Goal: Transaction & Acquisition: Purchase product/service

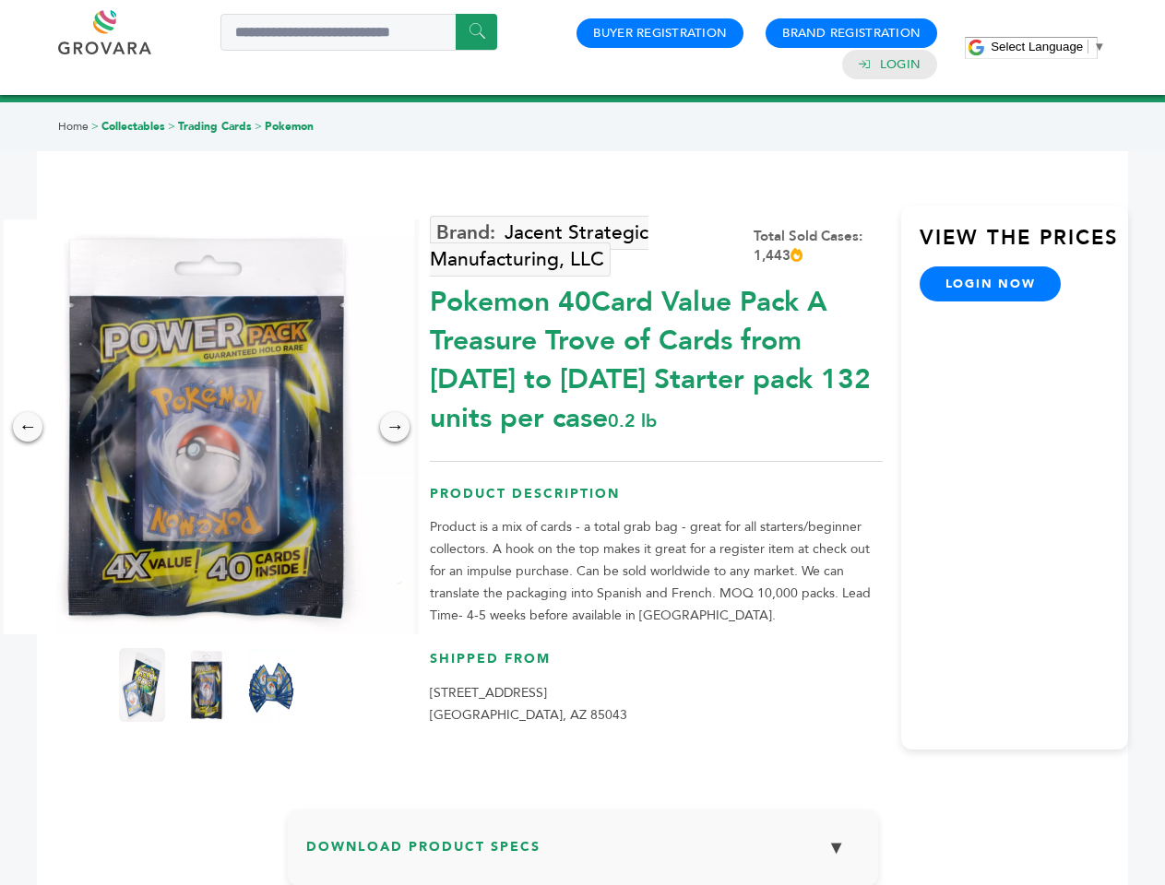
click at [1048, 46] on span "Select Language" at bounding box center [1037, 47] width 92 height 14
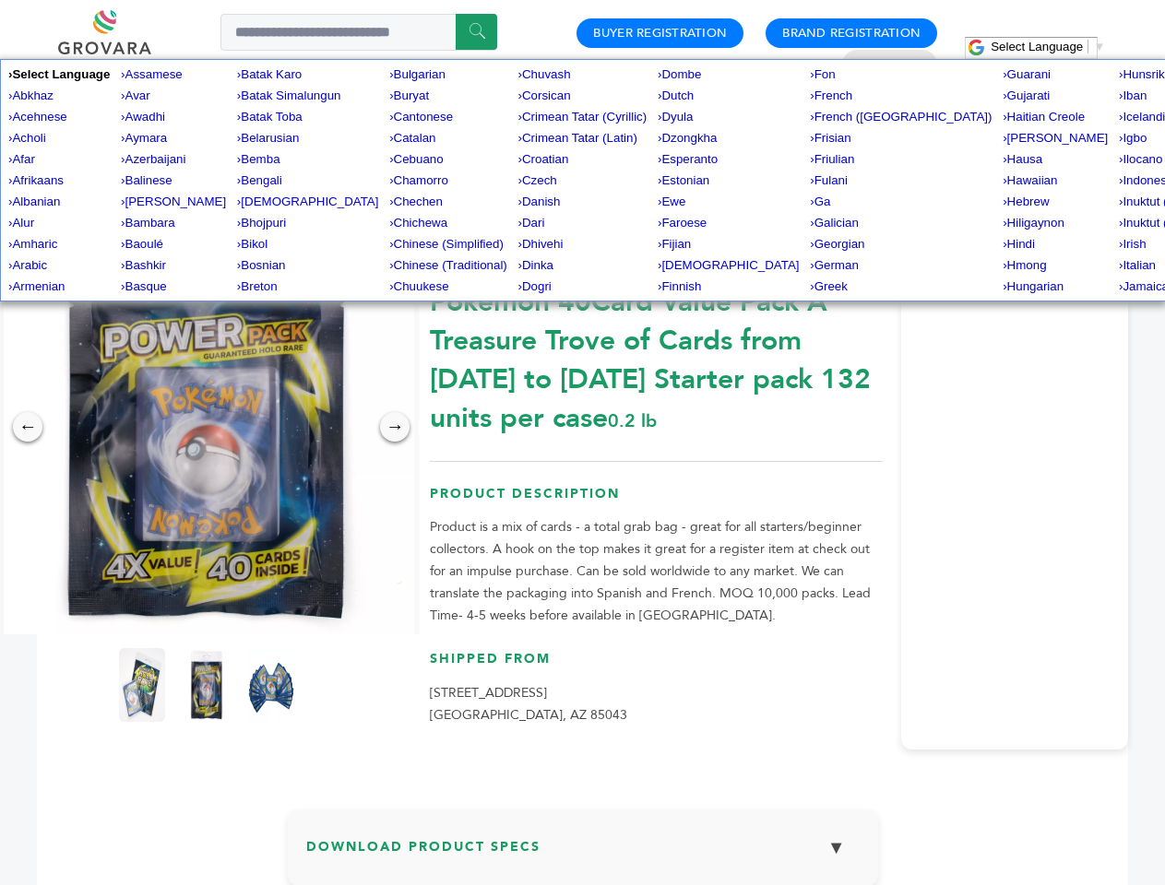
click at [207, 427] on img at bounding box center [206, 426] width 415 height 415
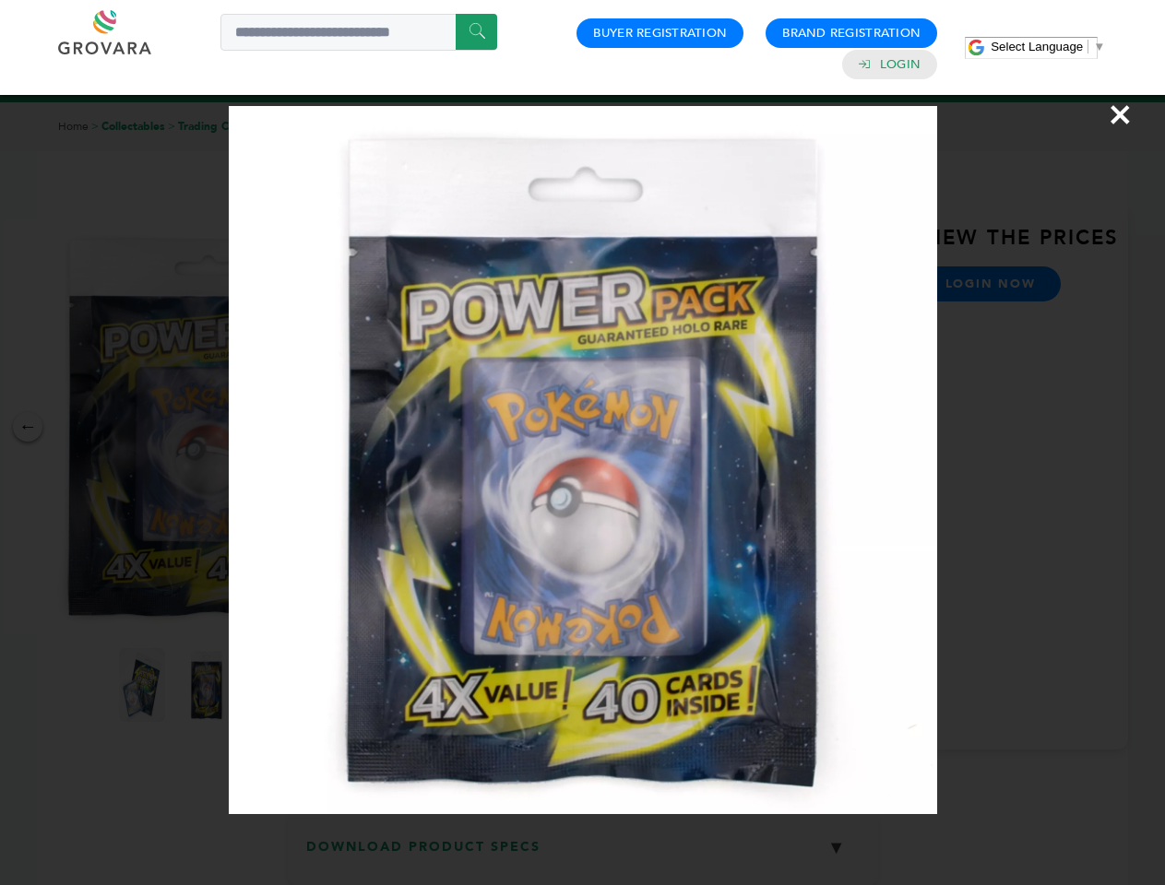
click at [28, 427] on div "×" at bounding box center [582, 442] width 1165 height 885
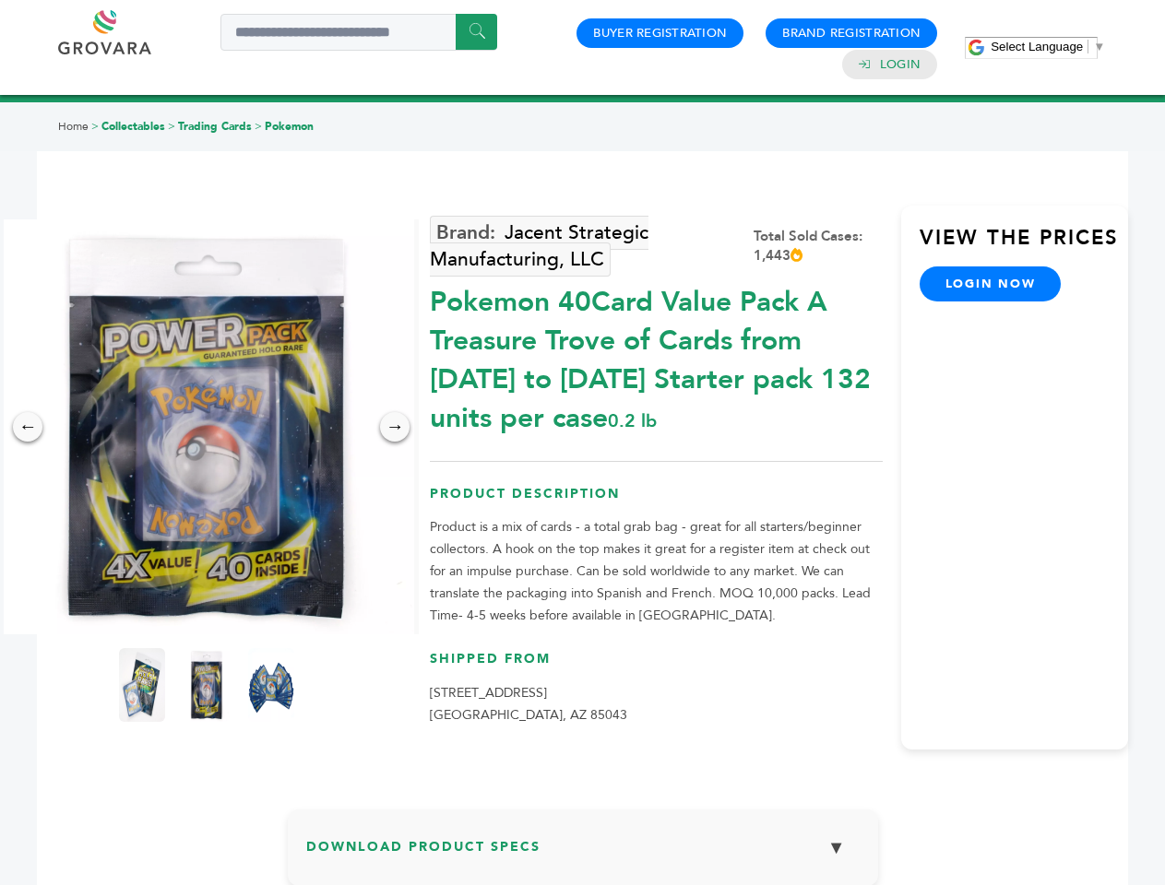
click at [395, 427] on div "→" at bounding box center [395, 427] width 30 height 30
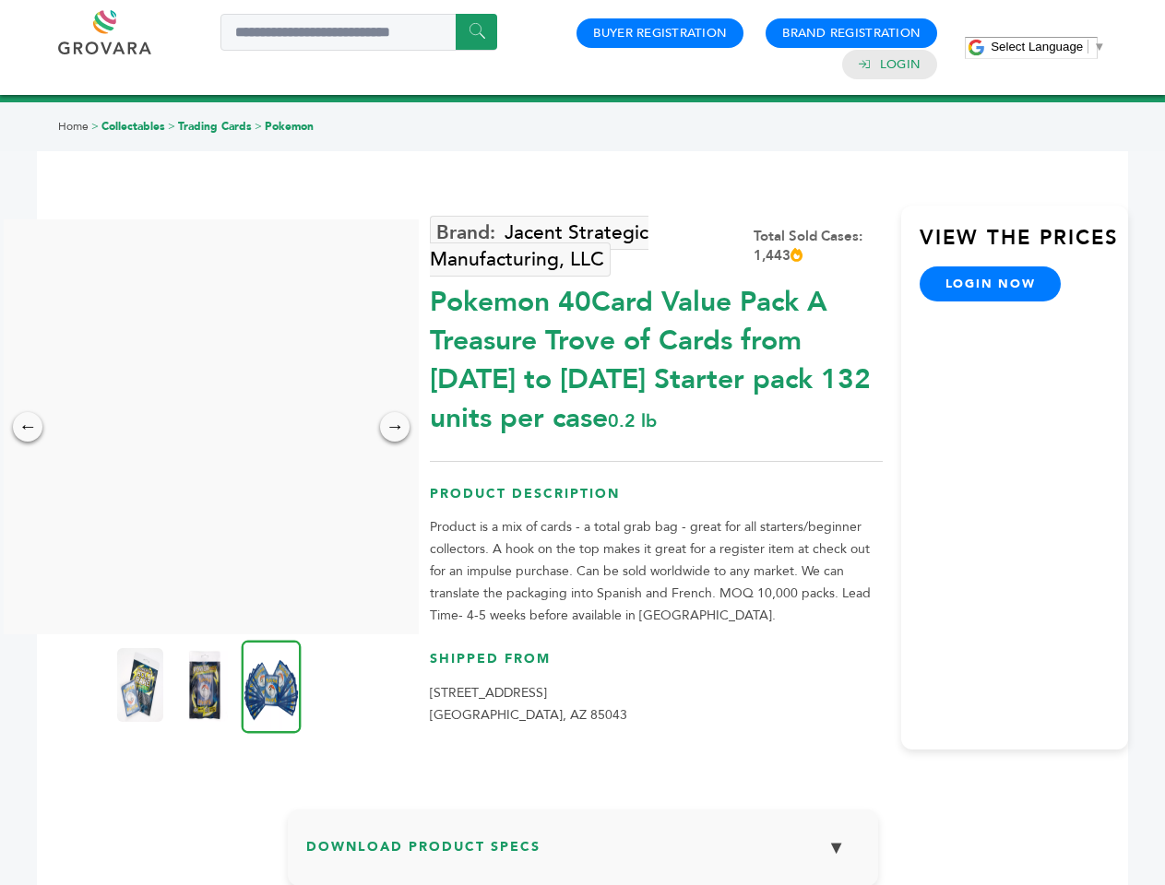
click at [142, 685] on img at bounding box center [140, 685] width 46 height 74
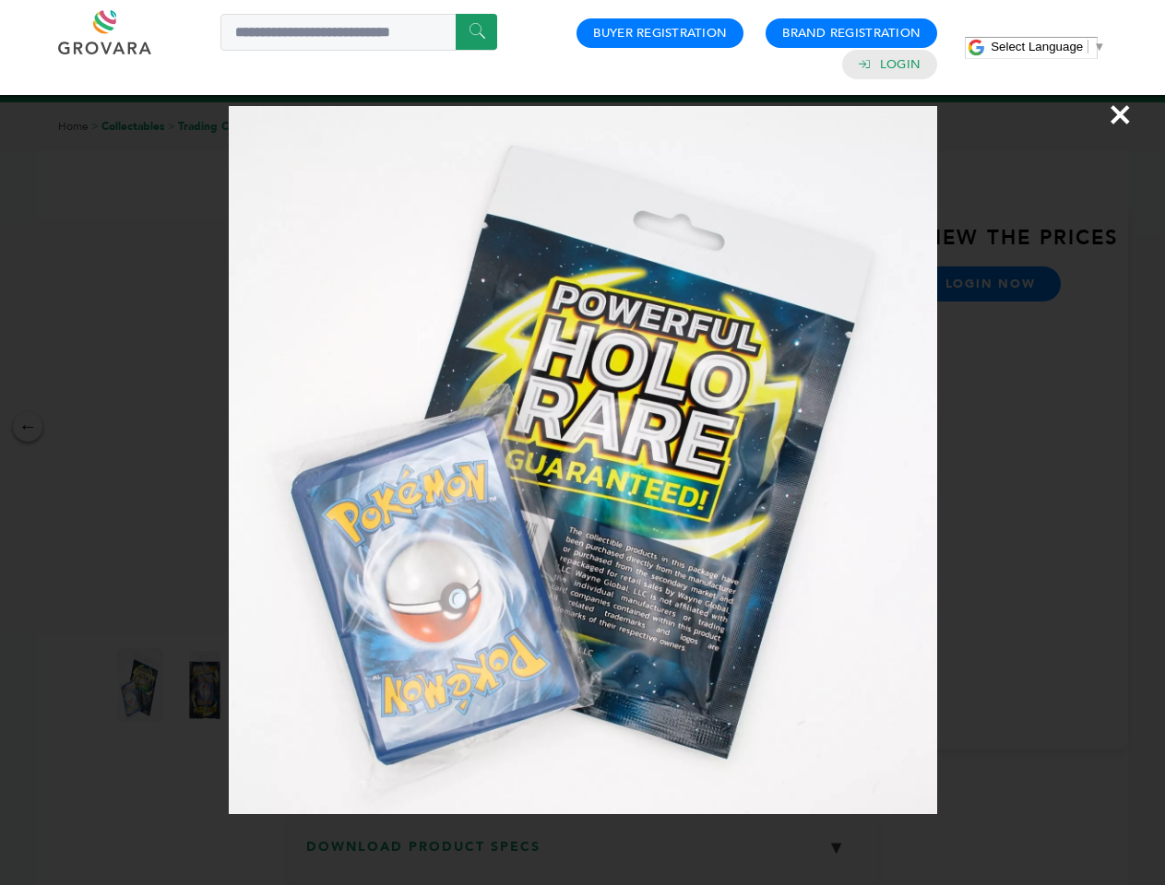
click at [207, 685] on div "×" at bounding box center [582, 442] width 1165 height 885
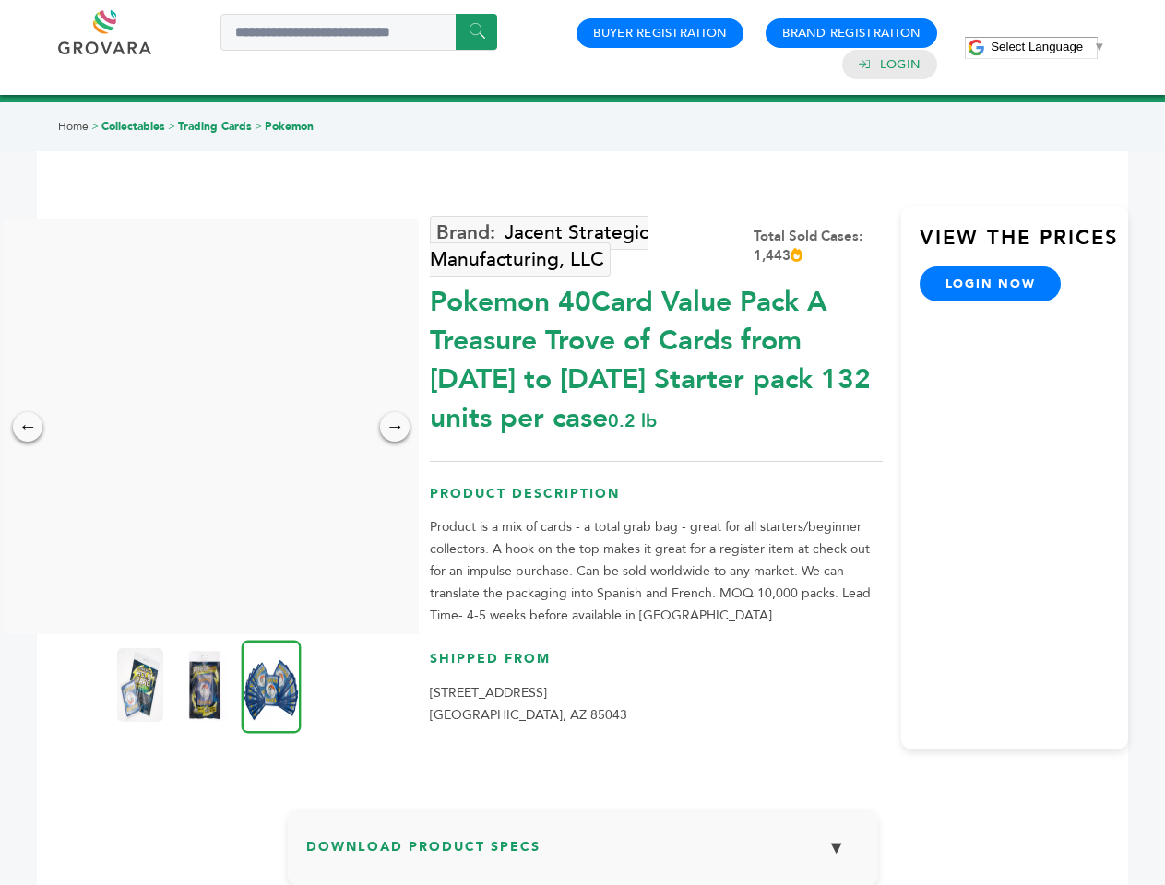
click at [271, 685] on img at bounding box center [272, 686] width 60 height 93
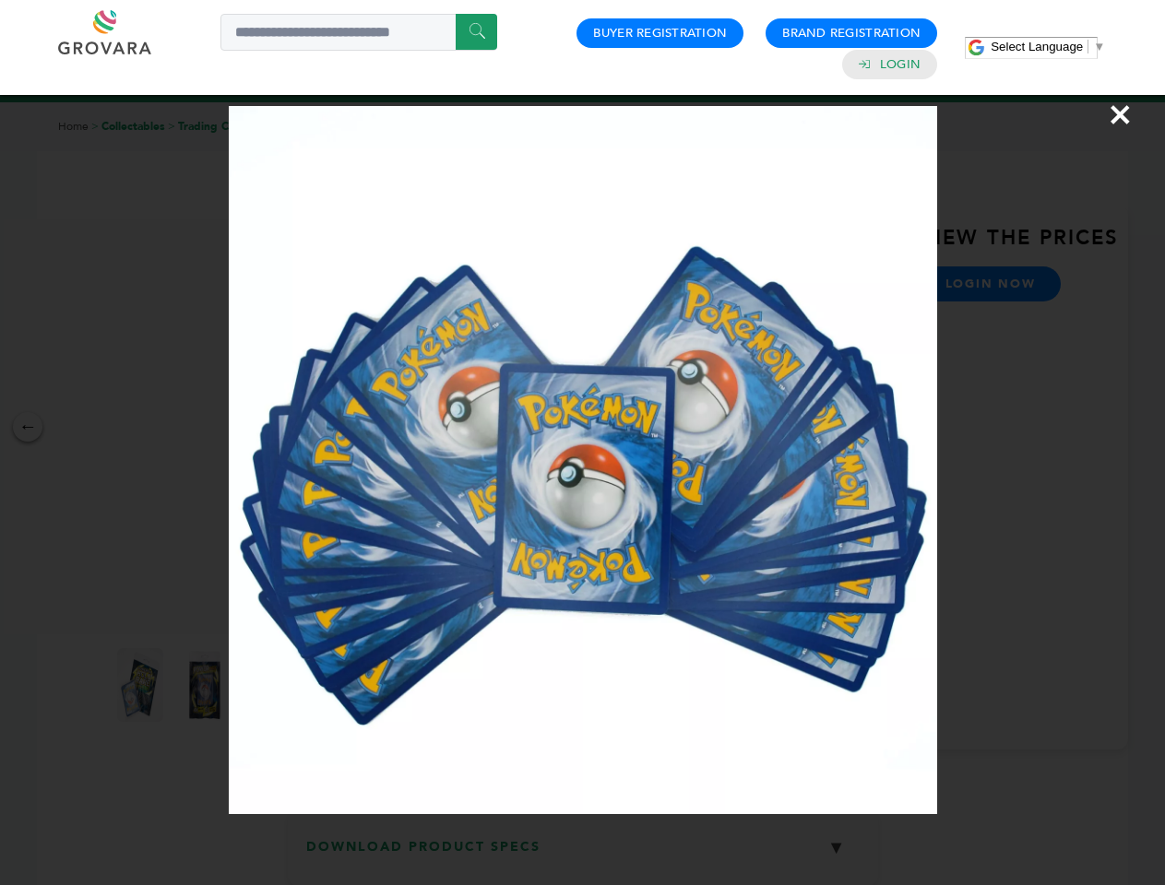
click at [583, 855] on div "×" at bounding box center [582, 442] width 1165 height 885
